Goal: Transaction & Acquisition: Purchase product/service

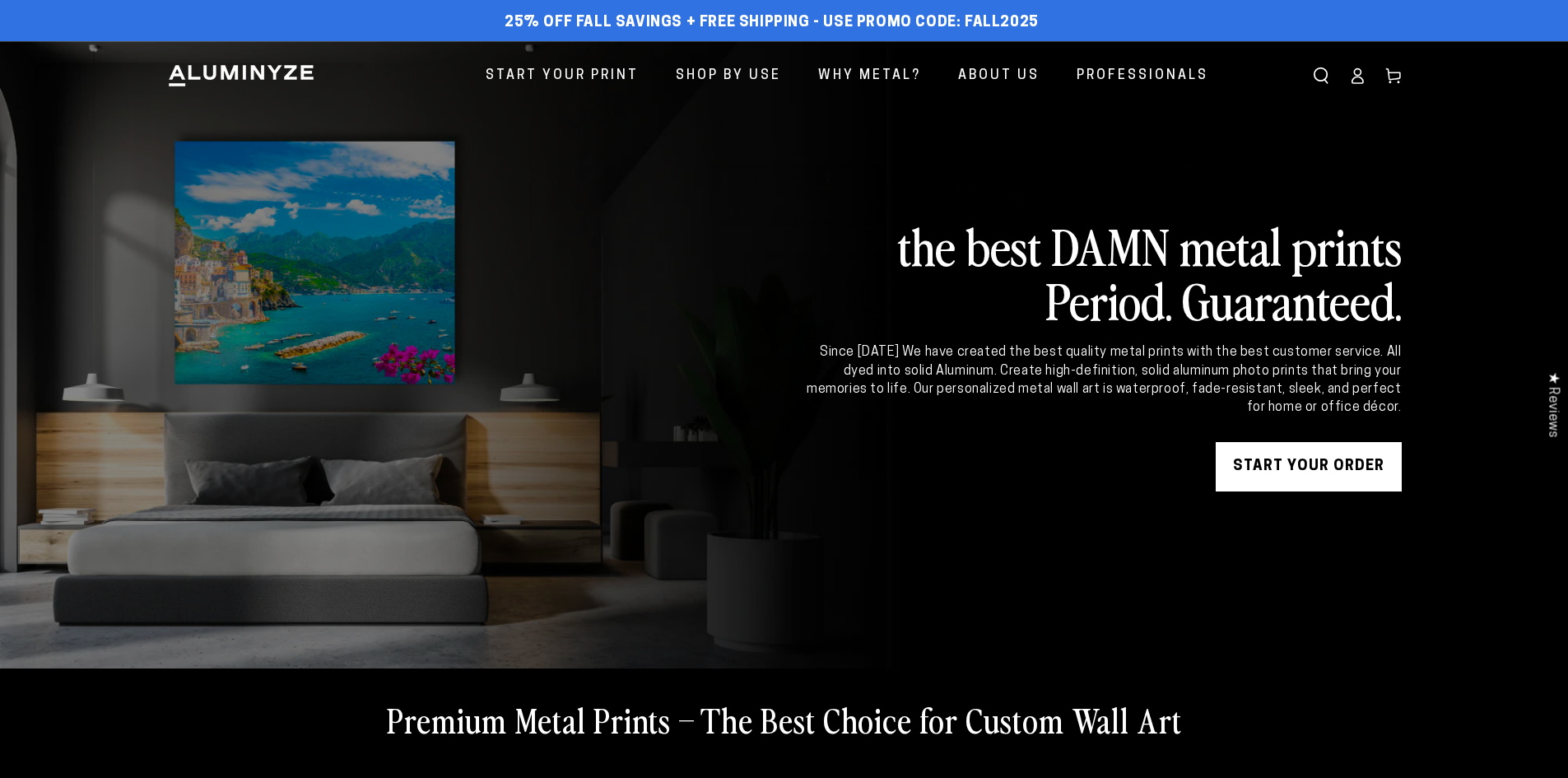
drag, startPoint x: 0, startPoint y: 0, endPoint x: 1269, endPoint y: 473, distance: 1354.3
click at [1269, 473] on link "START YOUR Order" at bounding box center [1308, 467] width 186 height 49
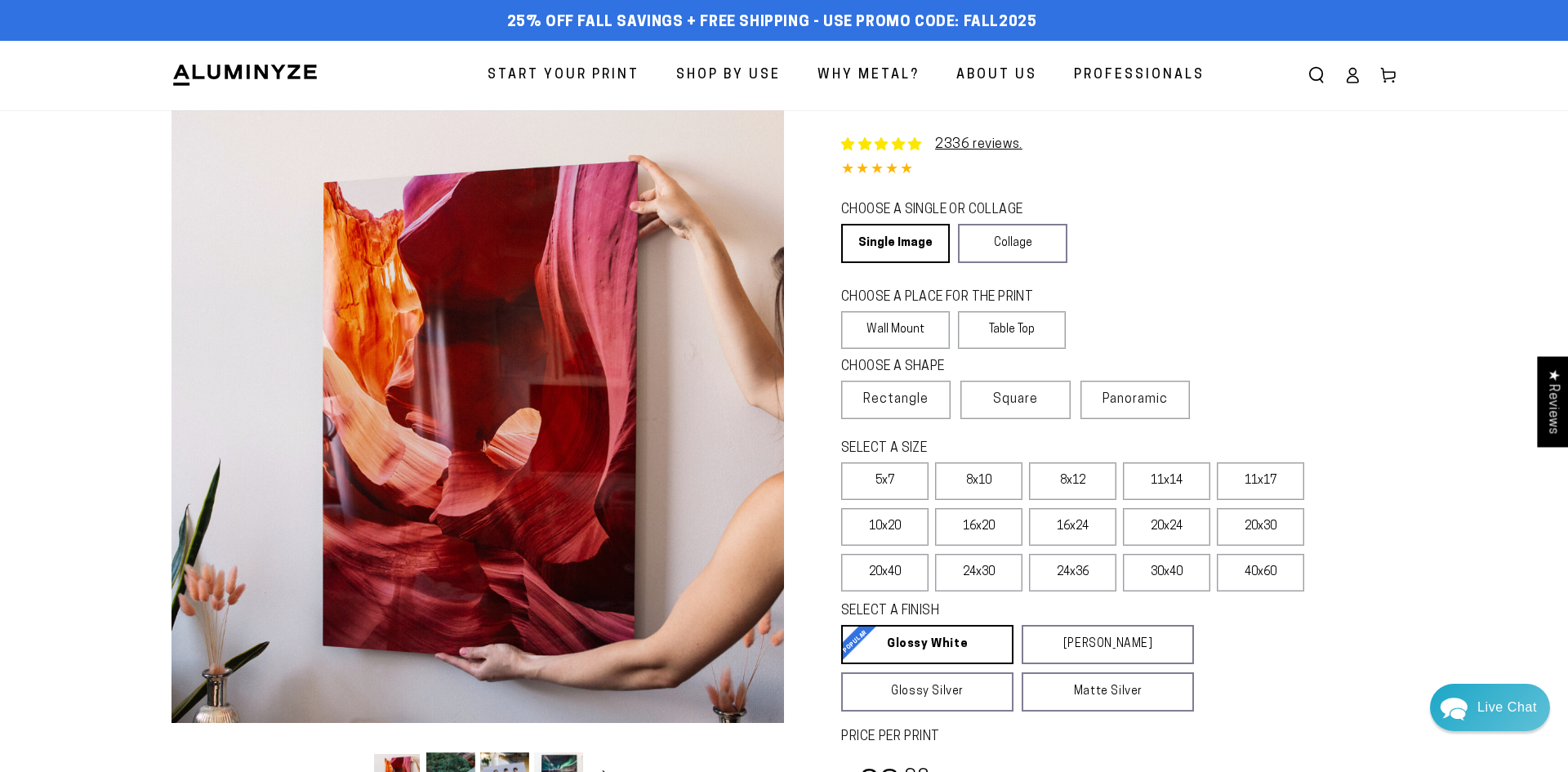
select select "**********"
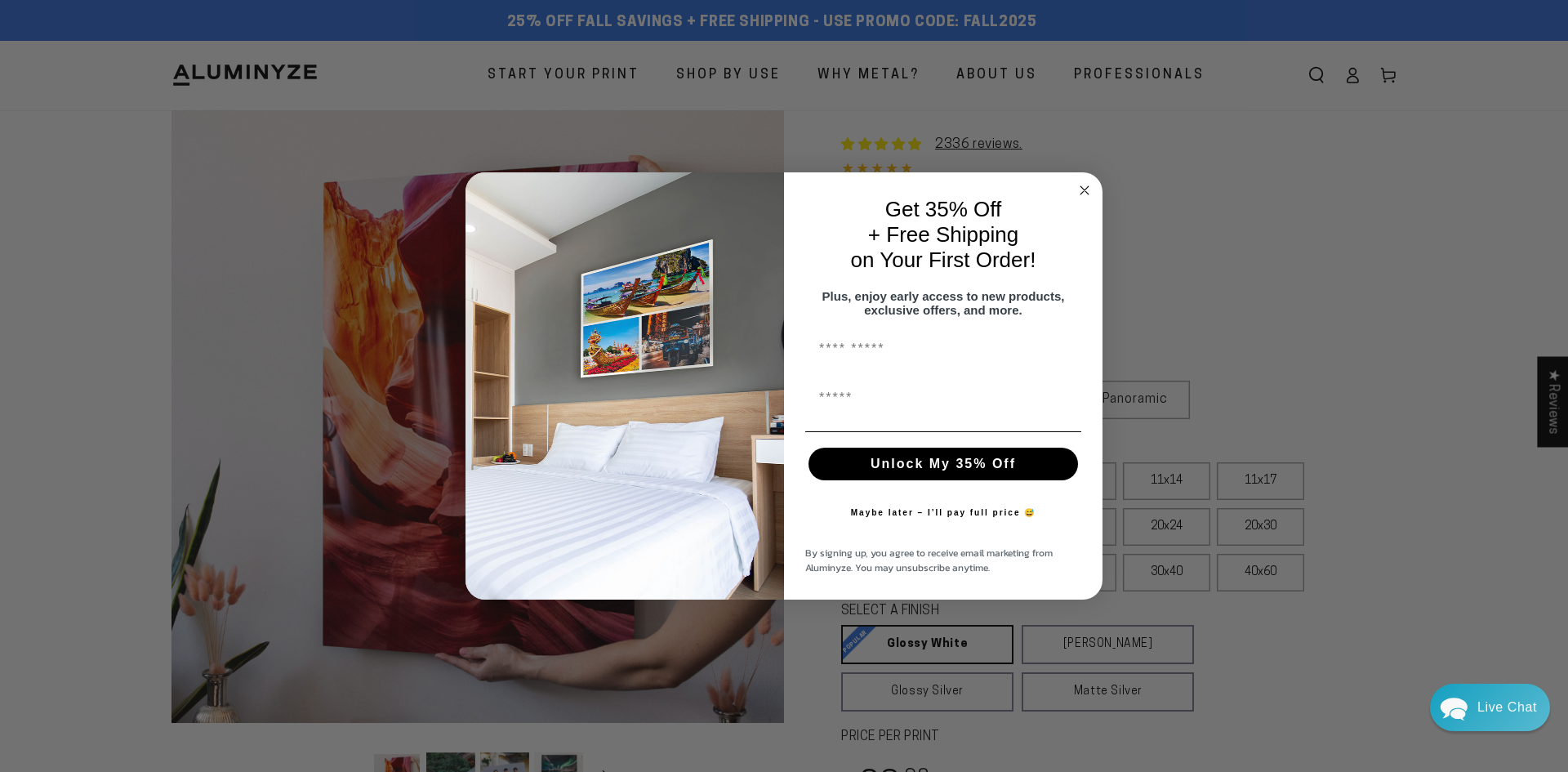
click at [1088, 183] on circle "Close dialog" at bounding box center [1085, 190] width 19 height 19
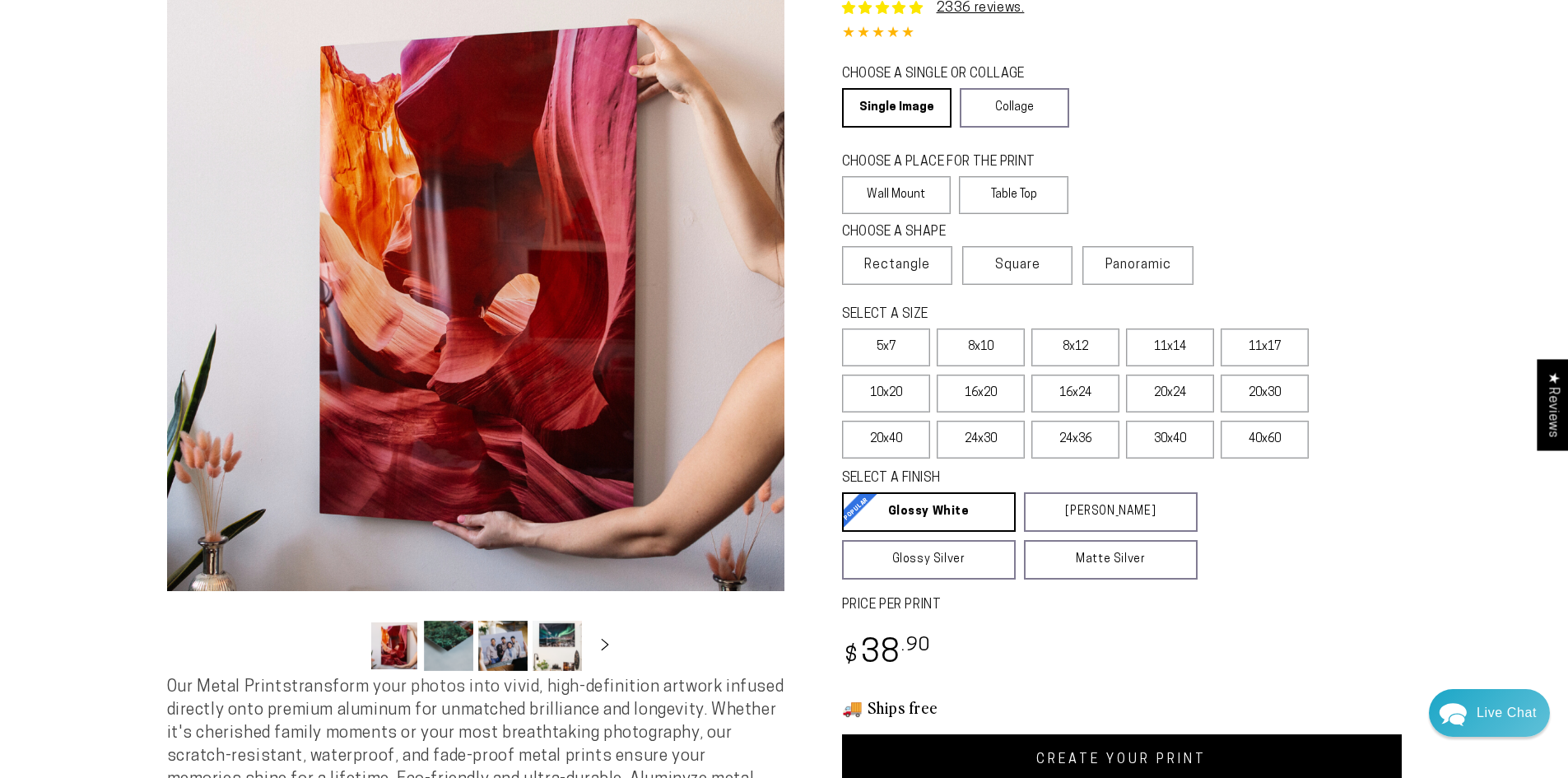
scroll to position [165, 0]
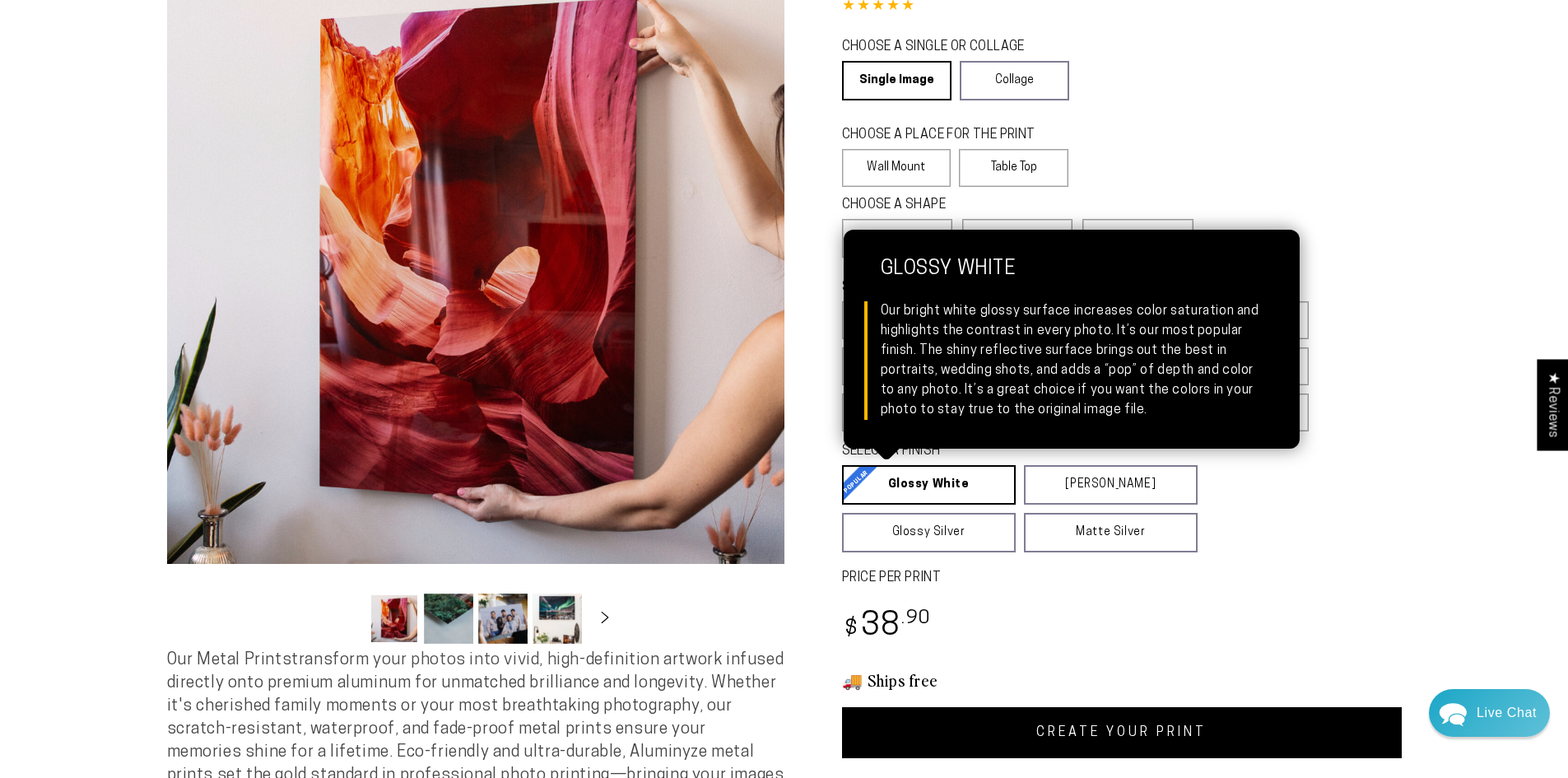
click at [942, 480] on link "Glossy White Glossy White Our bright white glossy surface increases color satur…" at bounding box center [929, 485] width 174 height 39
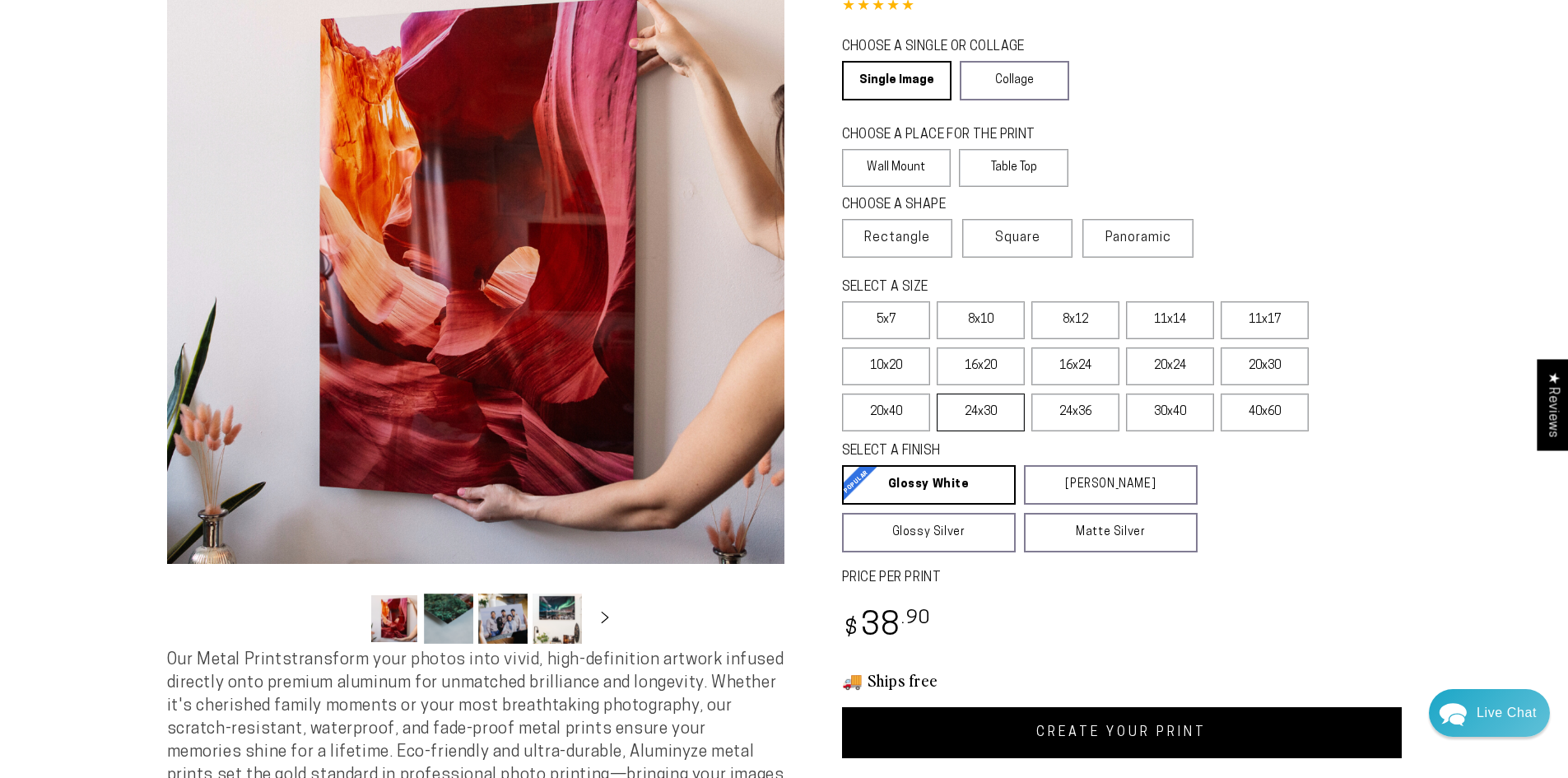
click at [969, 414] on label "24x30" at bounding box center [980, 413] width 88 height 38
click at [1057, 363] on label "16x24" at bounding box center [1076, 366] width 88 height 38
drag, startPoint x: 1124, startPoint y: 721, endPoint x: 1117, endPoint y: 711, distance: 12.2
click at [1124, 721] on link "CREATE YOUR PRINT" at bounding box center [1122, 732] width 560 height 51
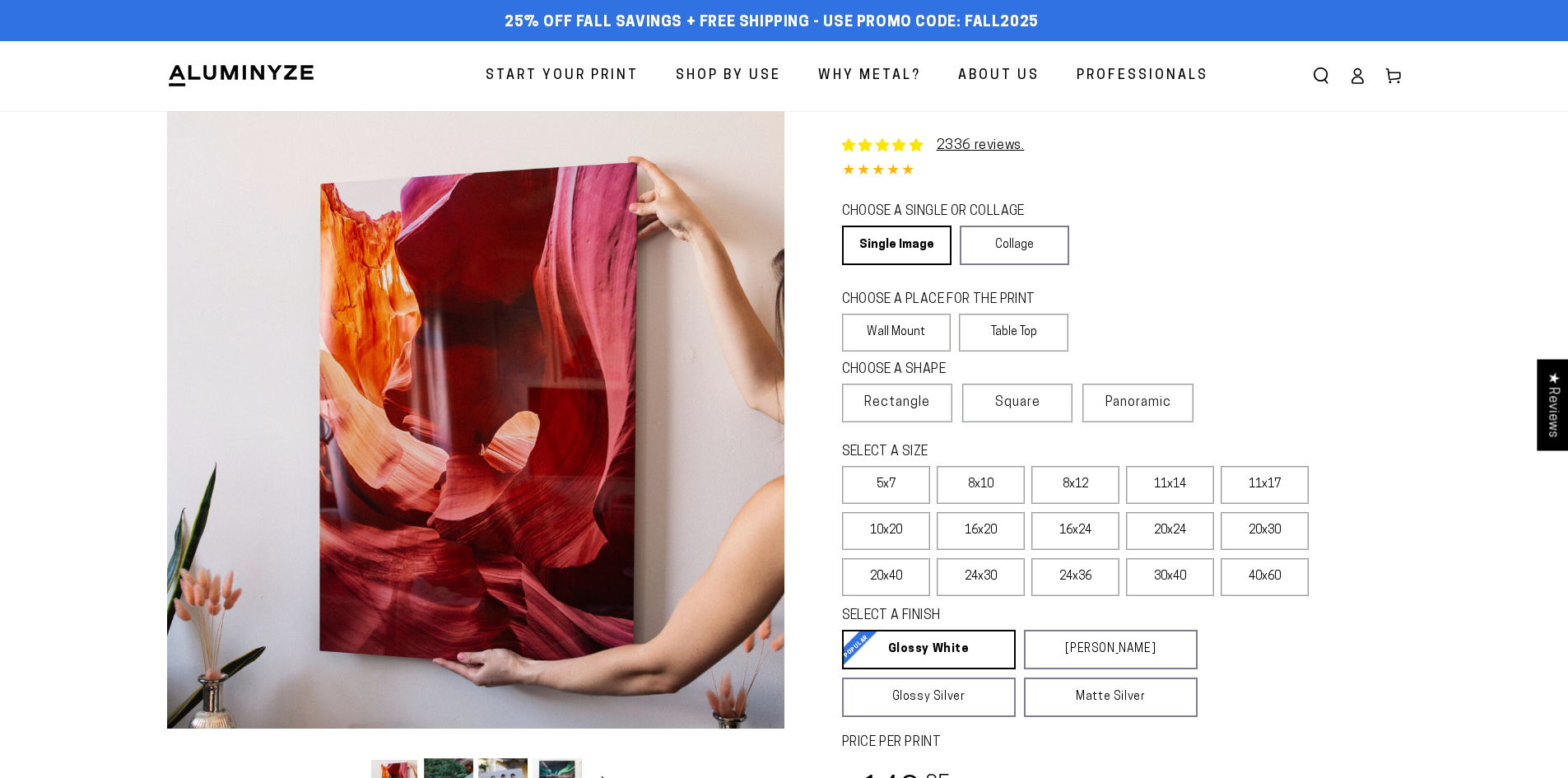
select select "**********"
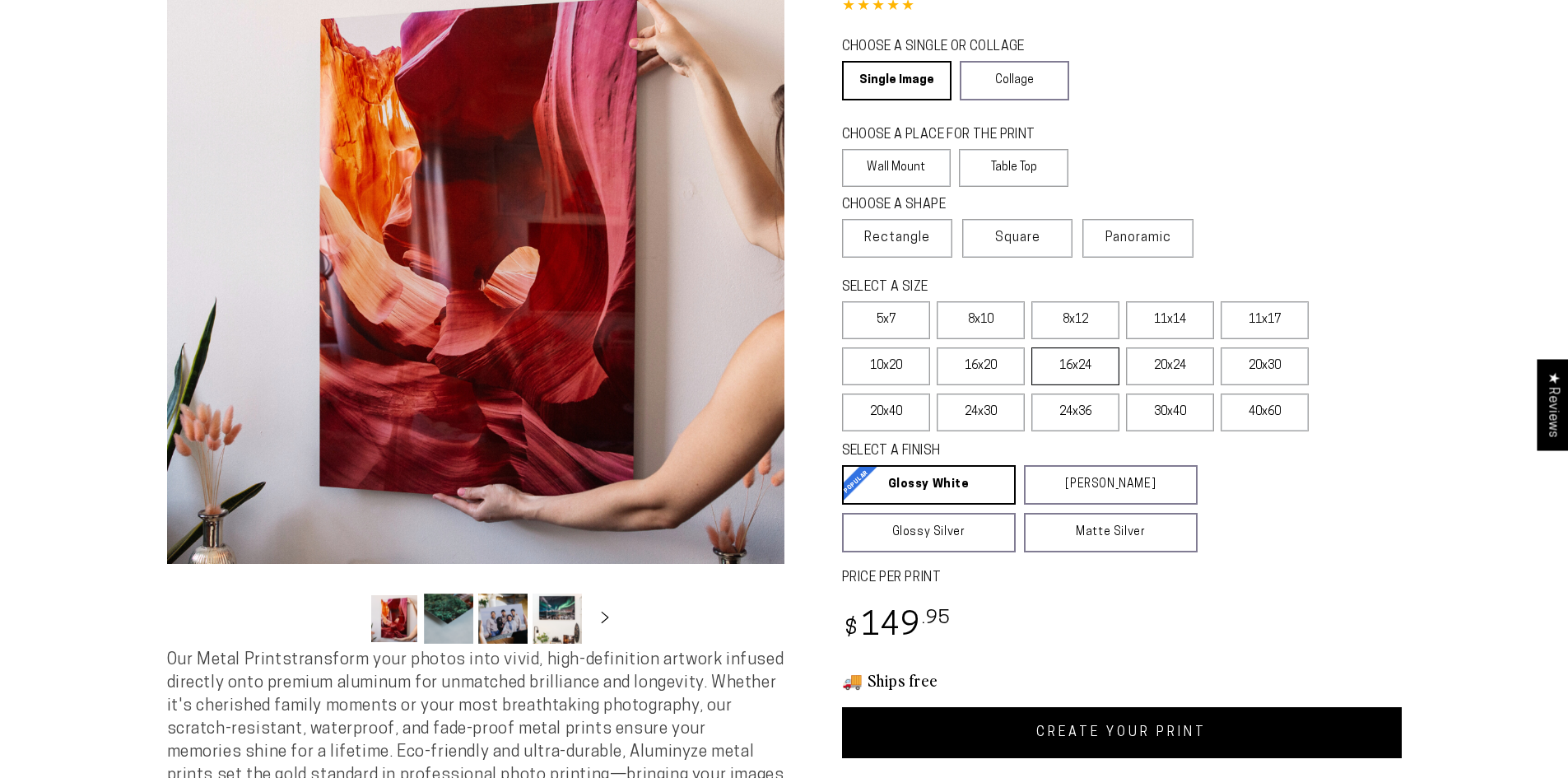
click at [1077, 368] on label "16x24" at bounding box center [1076, 366] width 88 height 38
click at [1085, 731] on link "CREATE YOUR PRINT" at bounding box center [1122, 732] width 560 height 51
